Goal: Transaction & Acquisition: Purchase product/service

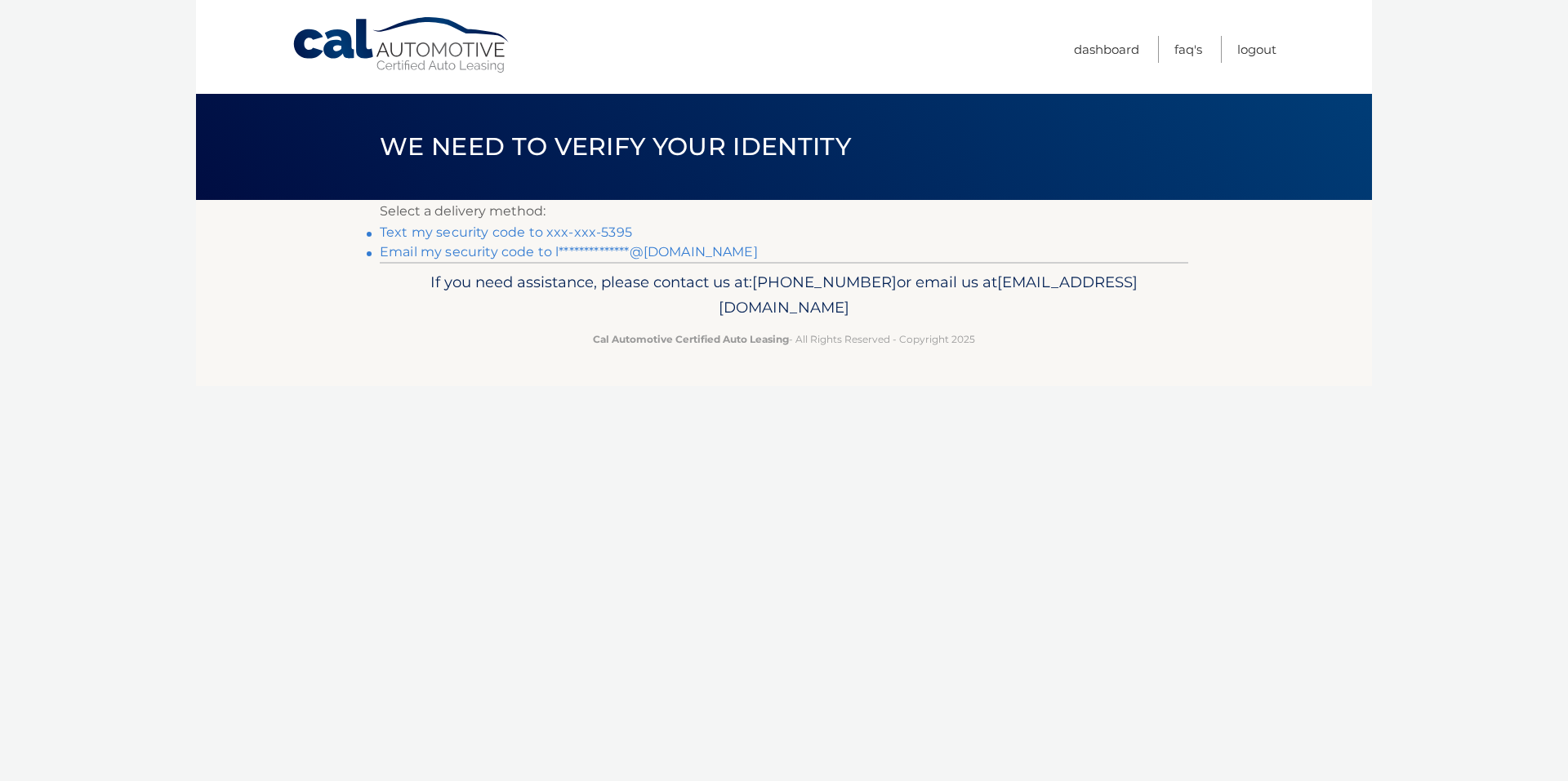
click at [513, 233] on link "Text my security code to xxx-xxx-5395" at bounding box center [506, 232] width 252 height 16
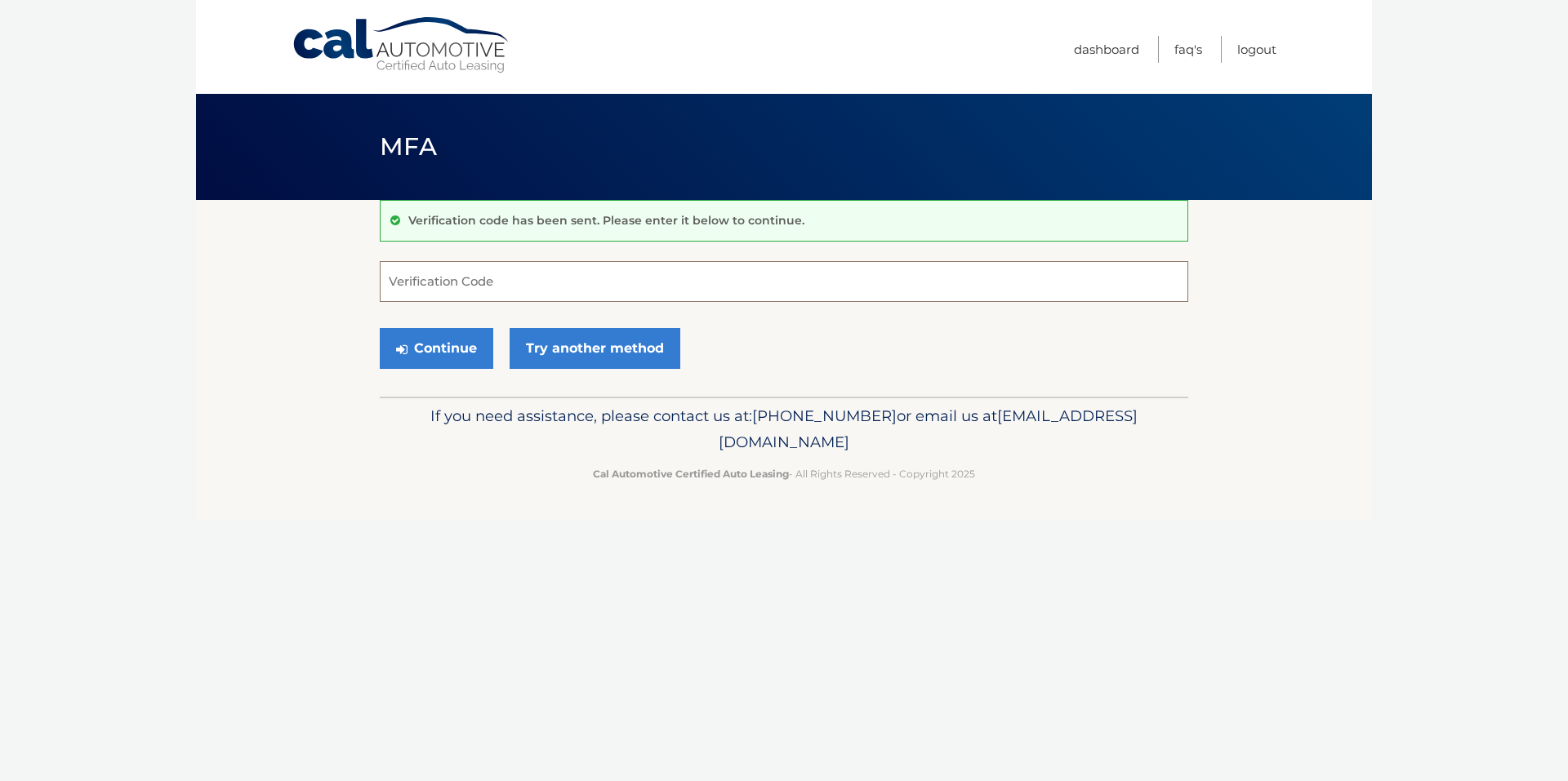
click at [596, 287] on input "Verification Code" at bounding box center [784, 282] width 809 height 41
type input "957727"
click at [380, 328] on button "Continue" at bounding box center [436, 348] width 114 height 41
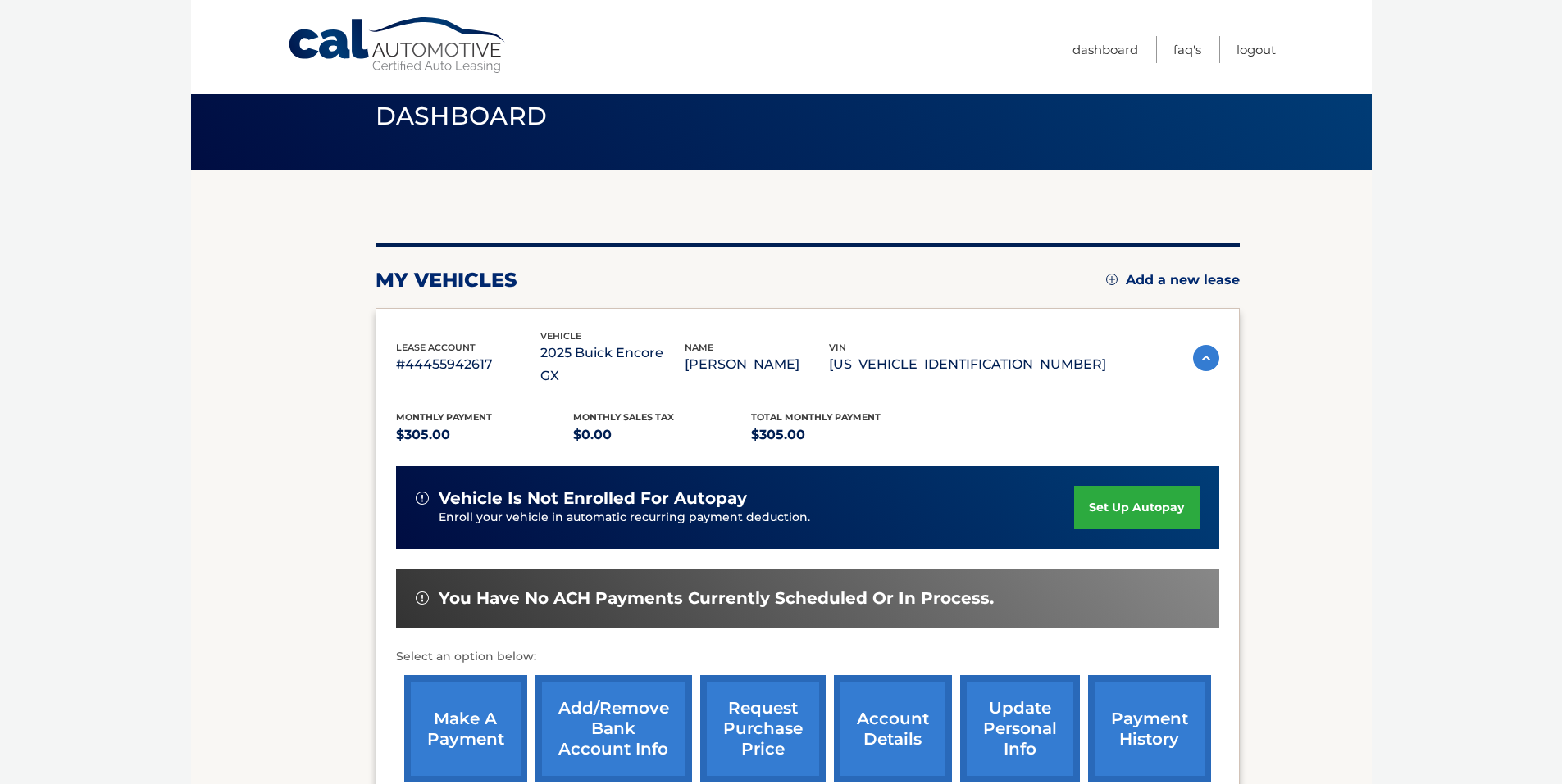
scroll to position [82, 0]
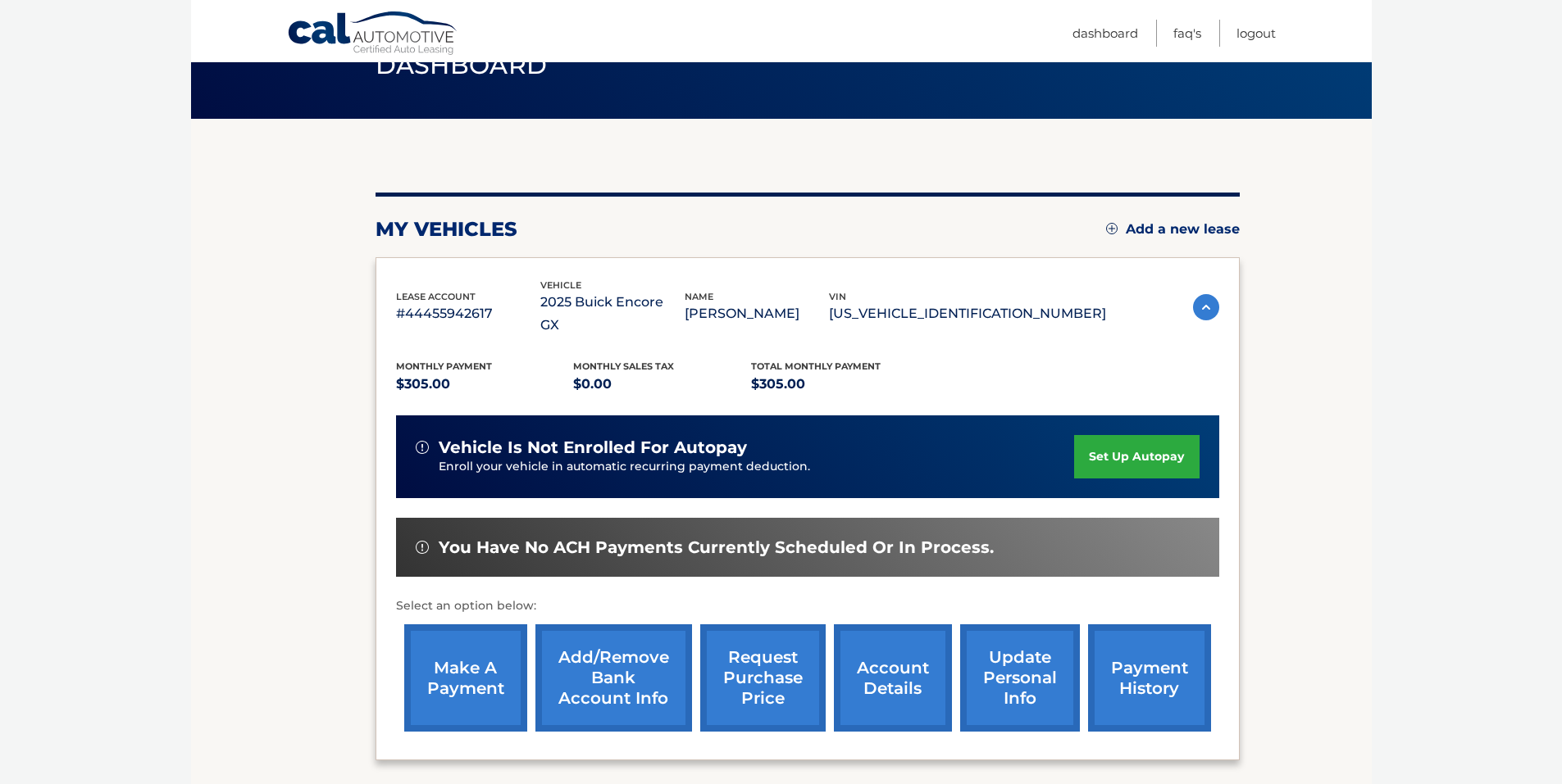
click at [469, 643] on link "make a payment" at bounding box center [465, 678] width 123 height 108
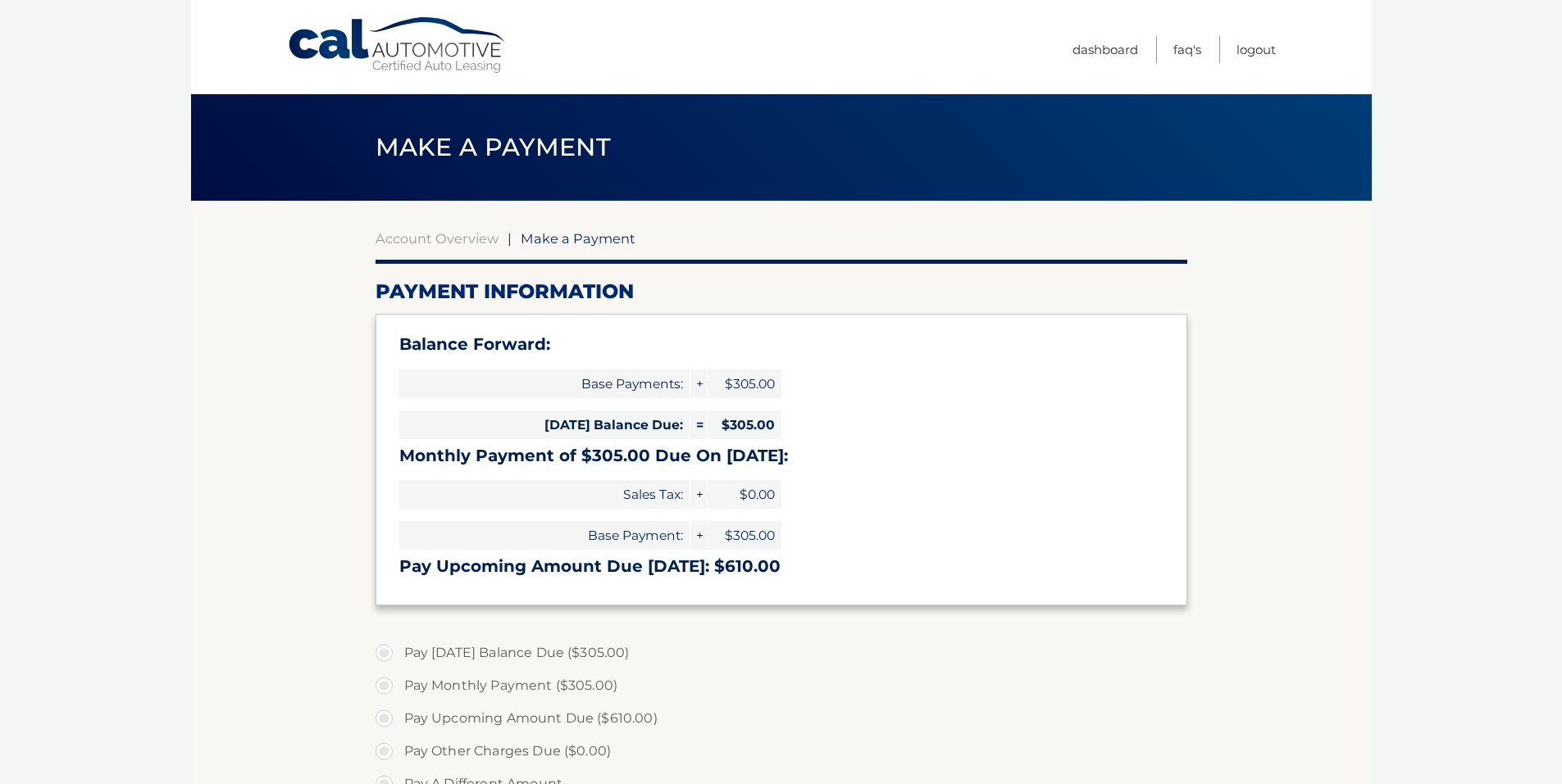
select select "ZjllOWI3ZTEtNTY1Yy00Y2VjLThhMzYtZWQzOGVhNjkwNjFm"
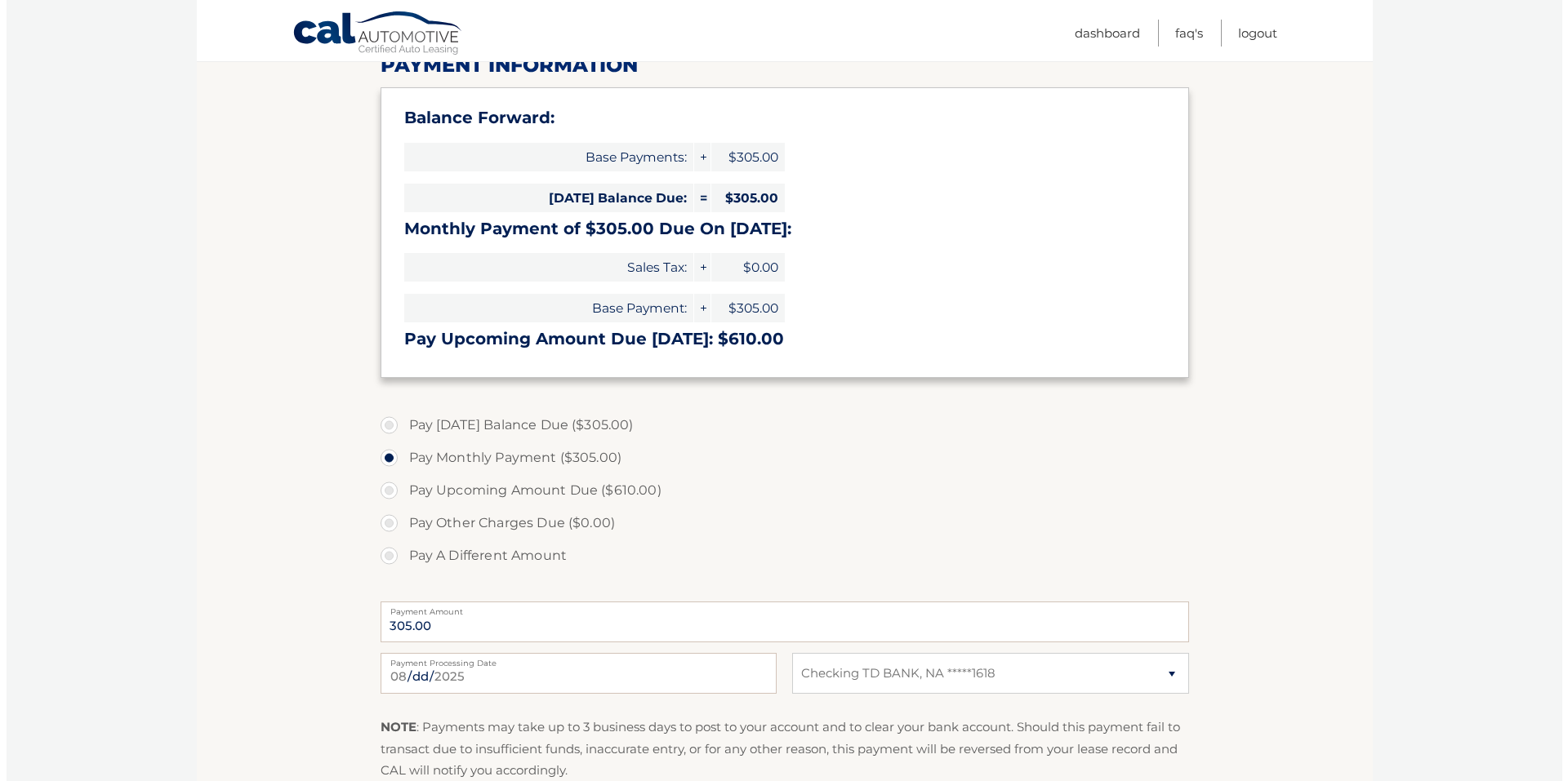
scroll to position [326, 0]
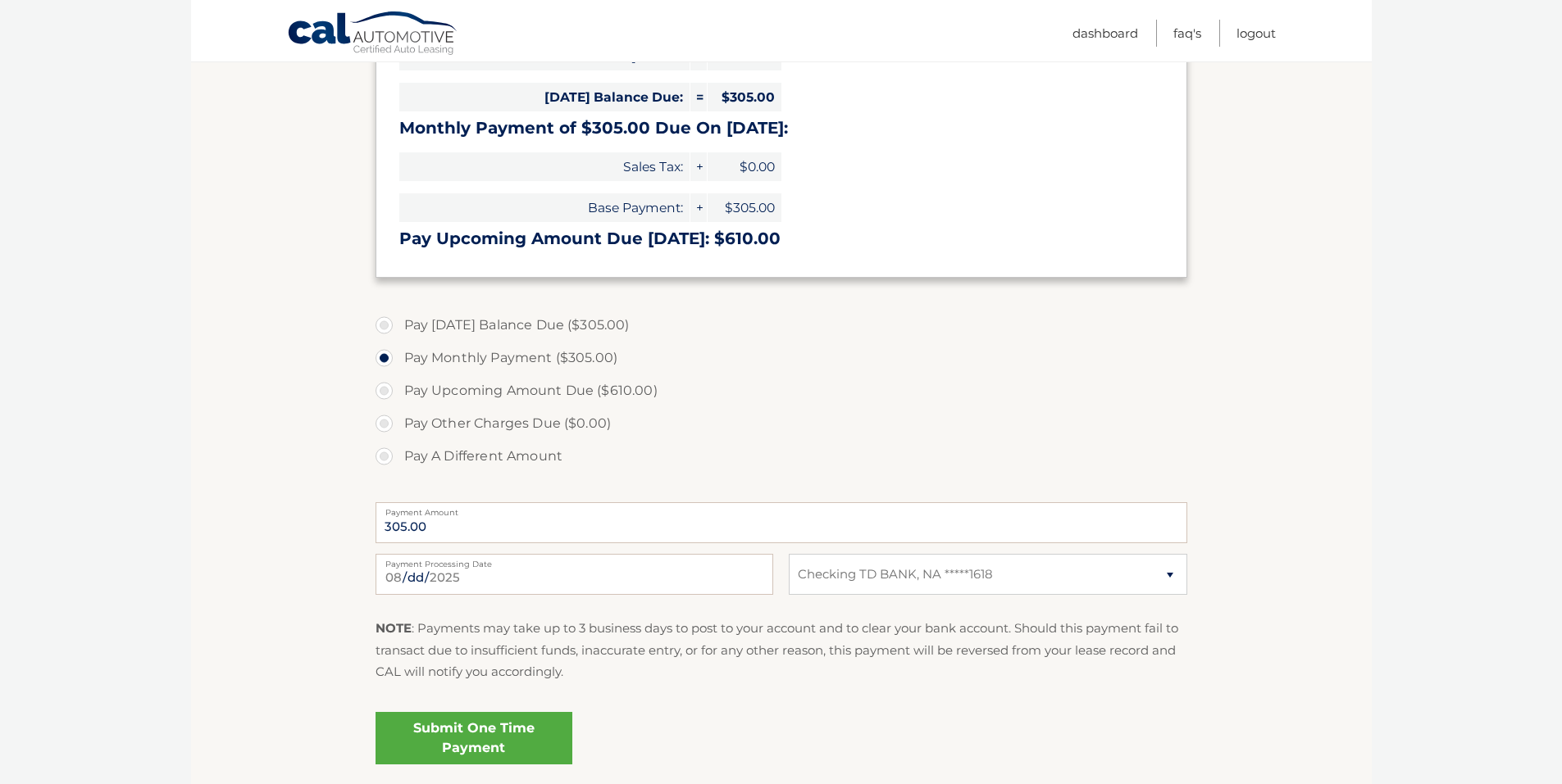
click at [514, 727] on link "Submit One Time Payment" at bounding box center [474, 739] width 197 height 53
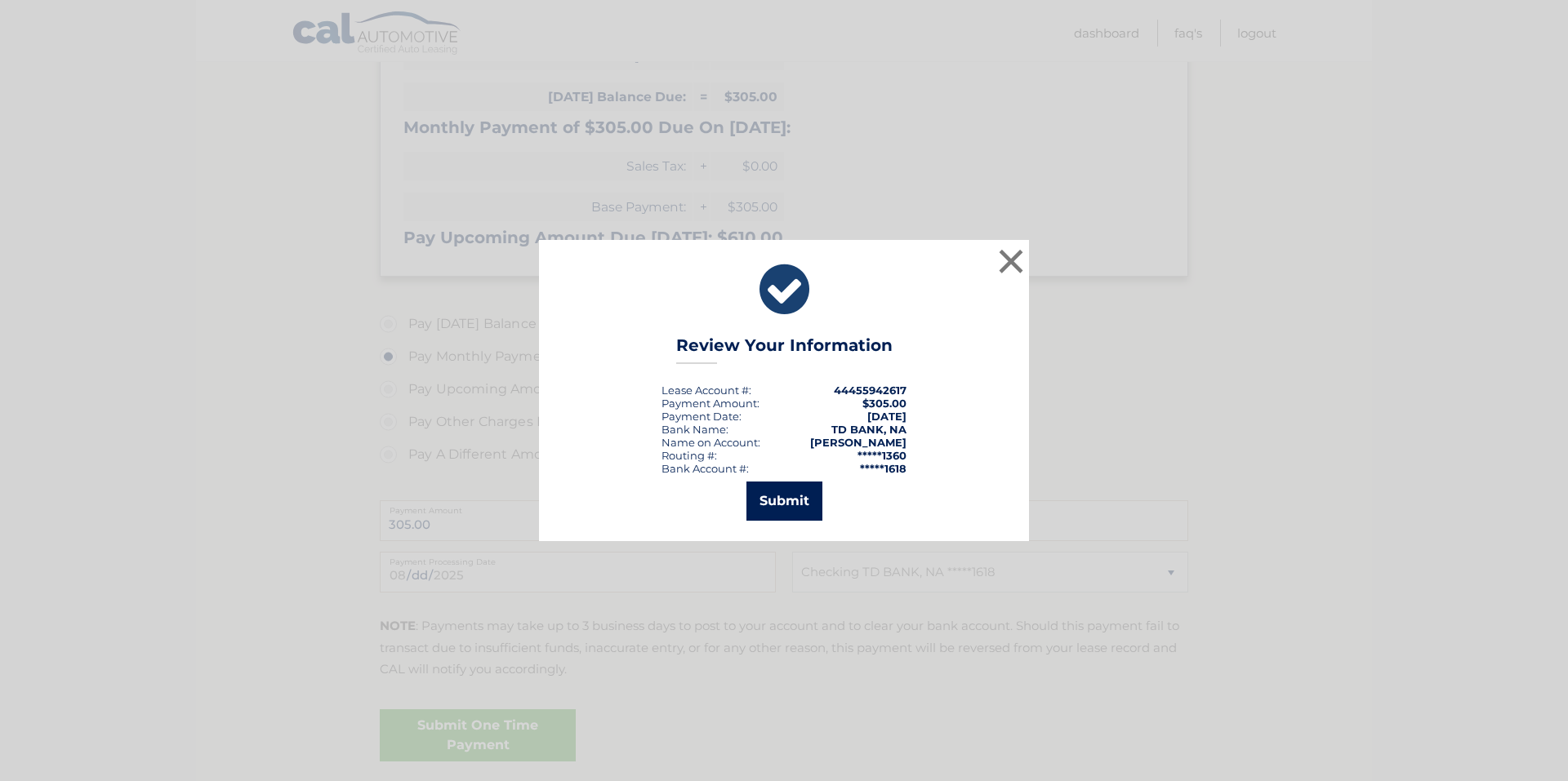
click at [781, 505] on button "Submit" at bounding box center [784, 501] width 76 height 39
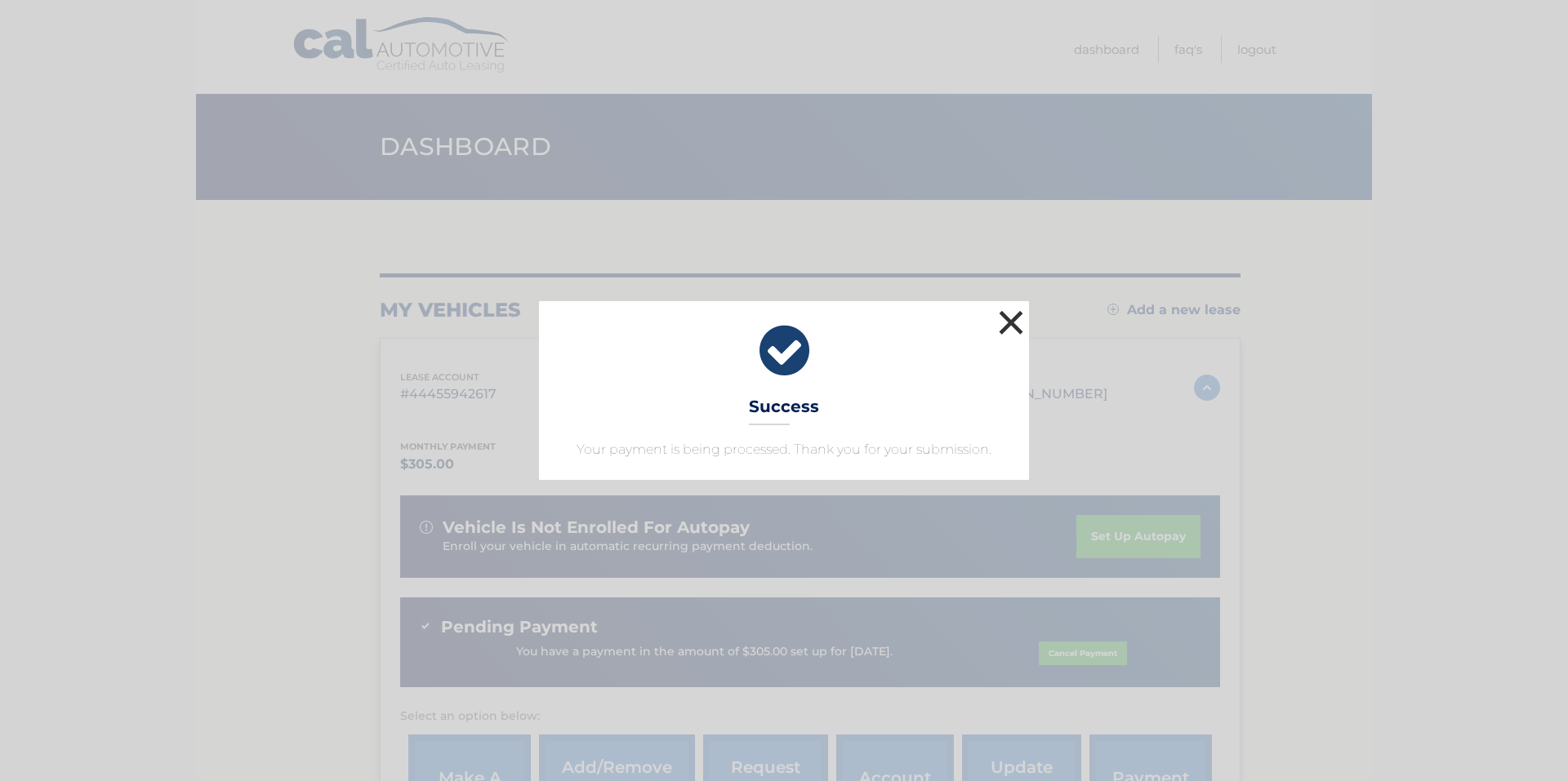
click at [1014, 319] on button "×" at bounding box center [1011, 322] width 32 height 32
